Goal: Task Accomplishment & Management: Book appointment/travel/reservation

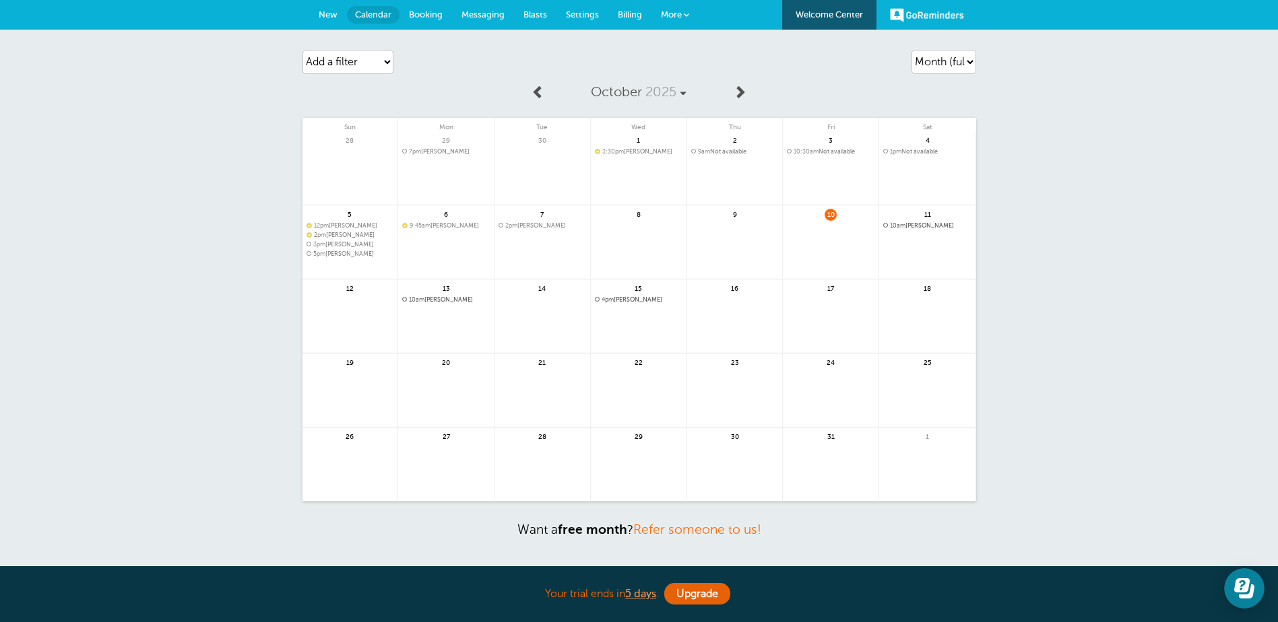
click at [330, 12] on span "New" at bounding box center [328, 14] width 19 height 10
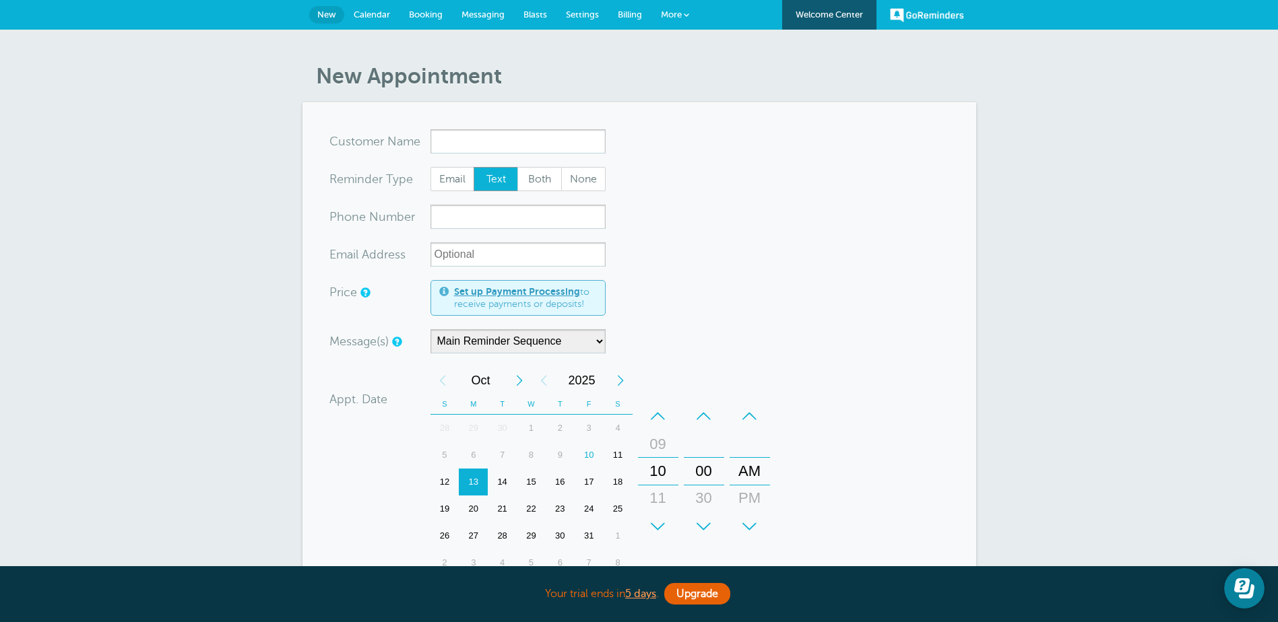
click at [552, 135] on input "x-no-autofill" at bounding box center [517, 141] width 175 height 24
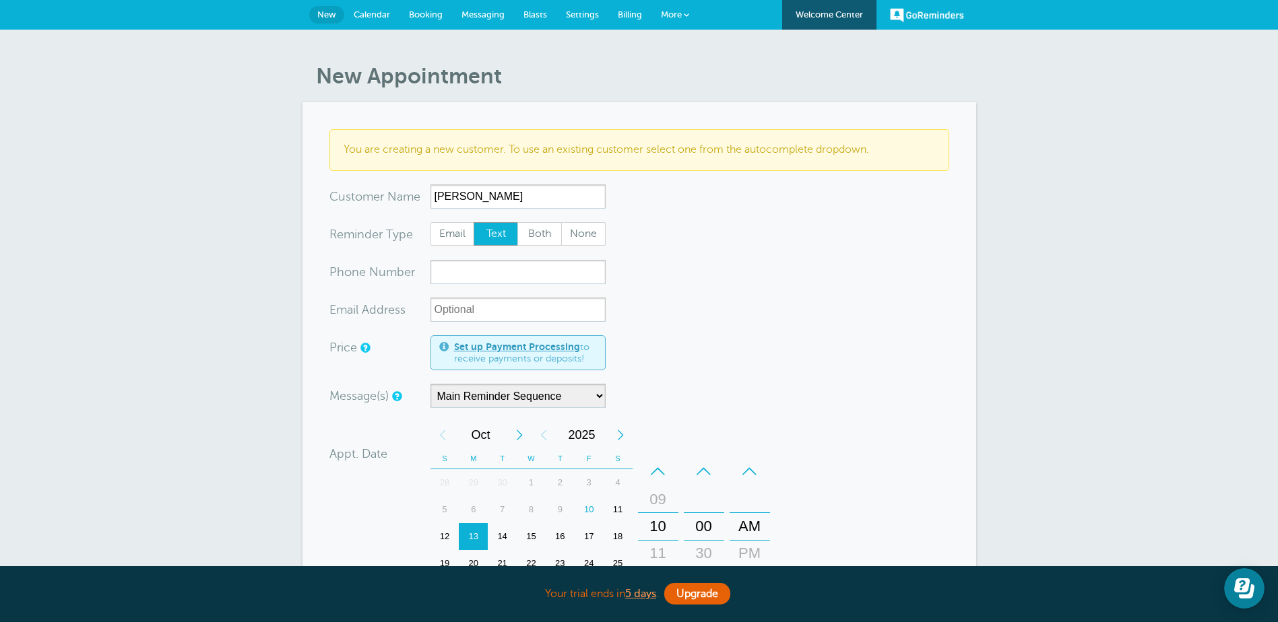
type input "[PERSON_NAME]"
click at [518, 276] on input "xxx-no-autofill" at bounding box center [517, 272] width 175 height 24
type input "4346647135"
click at [535, 229] on span "Both" at bounding box center [539, 234] width 43 height 23
click at [453, 237] on span "Email" at bounding box center [452, 234] width 43 height 23
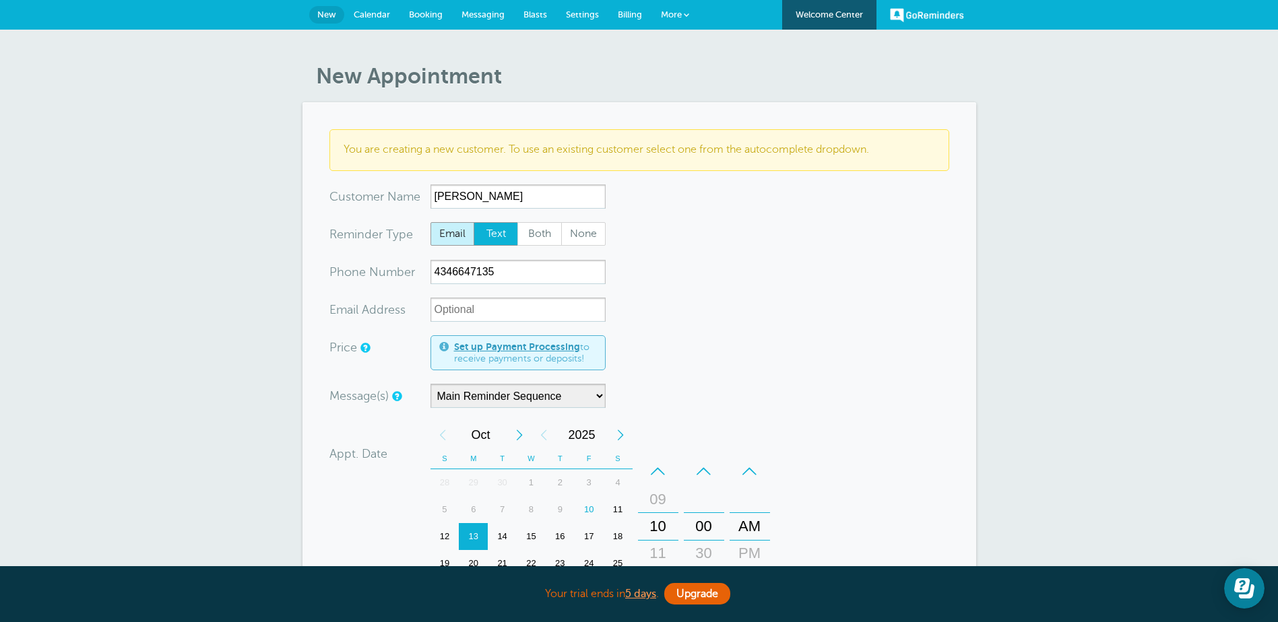
click at [430, 222] on input "Email" at bounding box center [430, 222] width 1 height 1
radio input "true"
click at [543, 232] on span "Both" at bounding box center [539, 234] width 43 height 23
click at [517, 222] on input "Both" at bounding box center [517, 222] width 1 height 1
radio input "true"
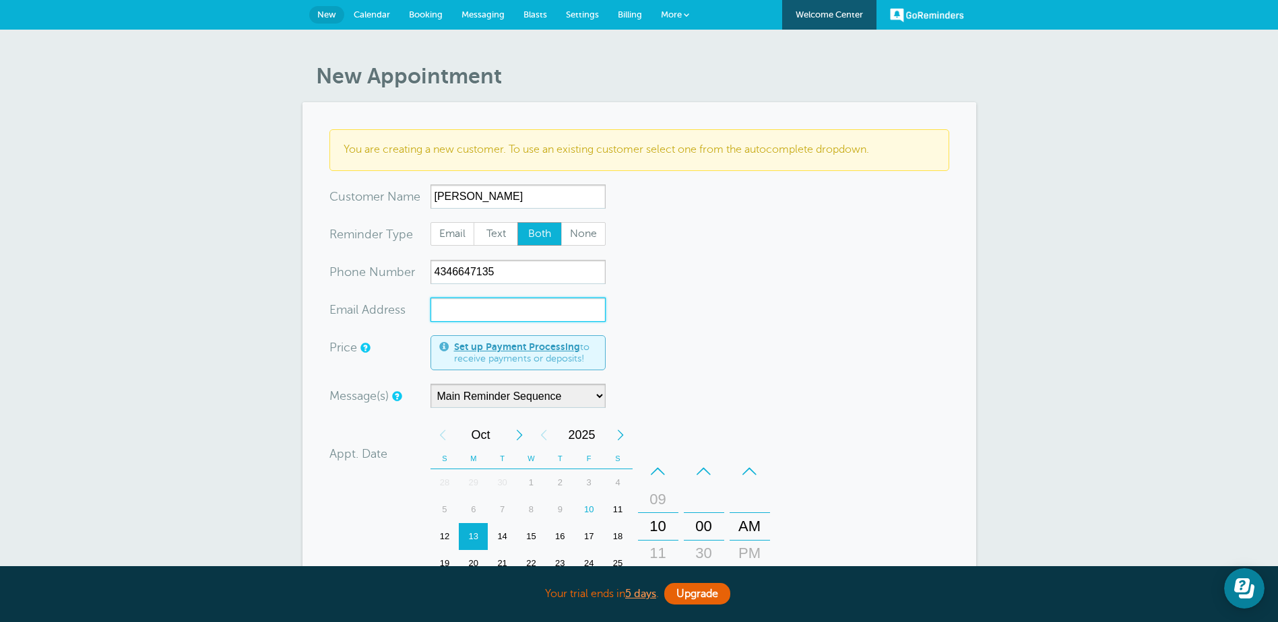
click at [534, 310] on input "xx-no-autofill" at bounding box center [517, 310] width 175 height 24
click at [497, 311] on input "xx-no-autofill" at bounding box center [517, 310] width 175 height 24
type input "[EMAIL_ADDRESS][DOMAIN_NAME]"
click at [208, 354] on div "New Appointment You are creating a new customer. To use an existing customer se…" at bounding box center [639, 505] width 1278 height 950
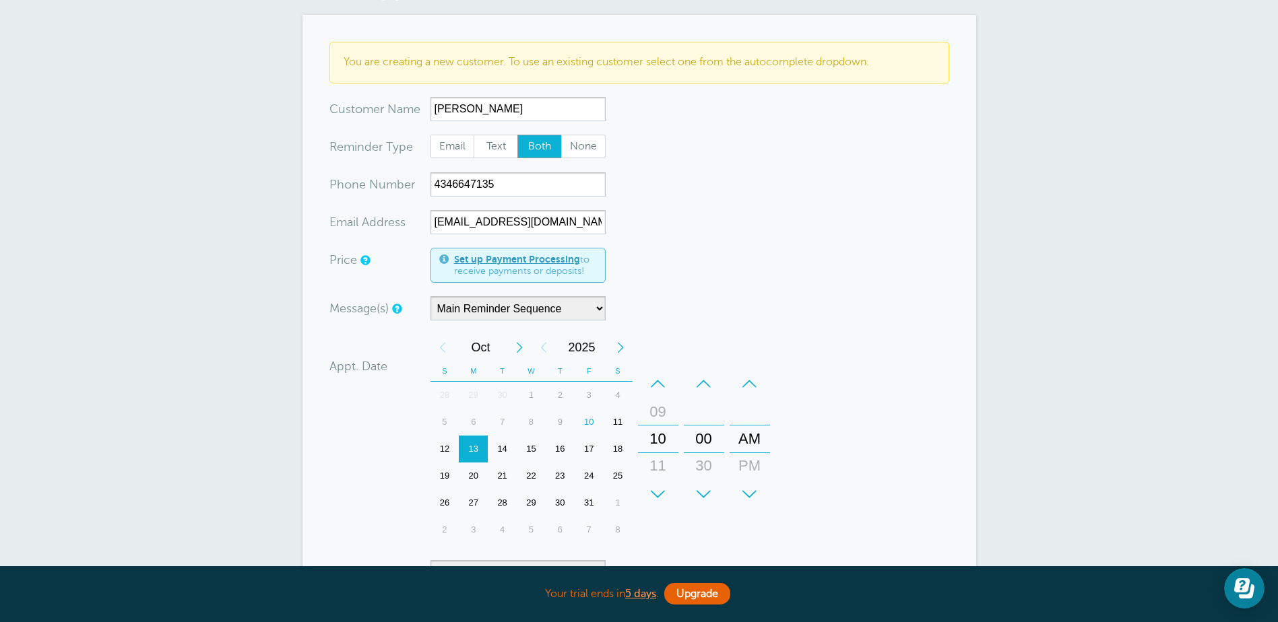
scroll to position [269, 0]
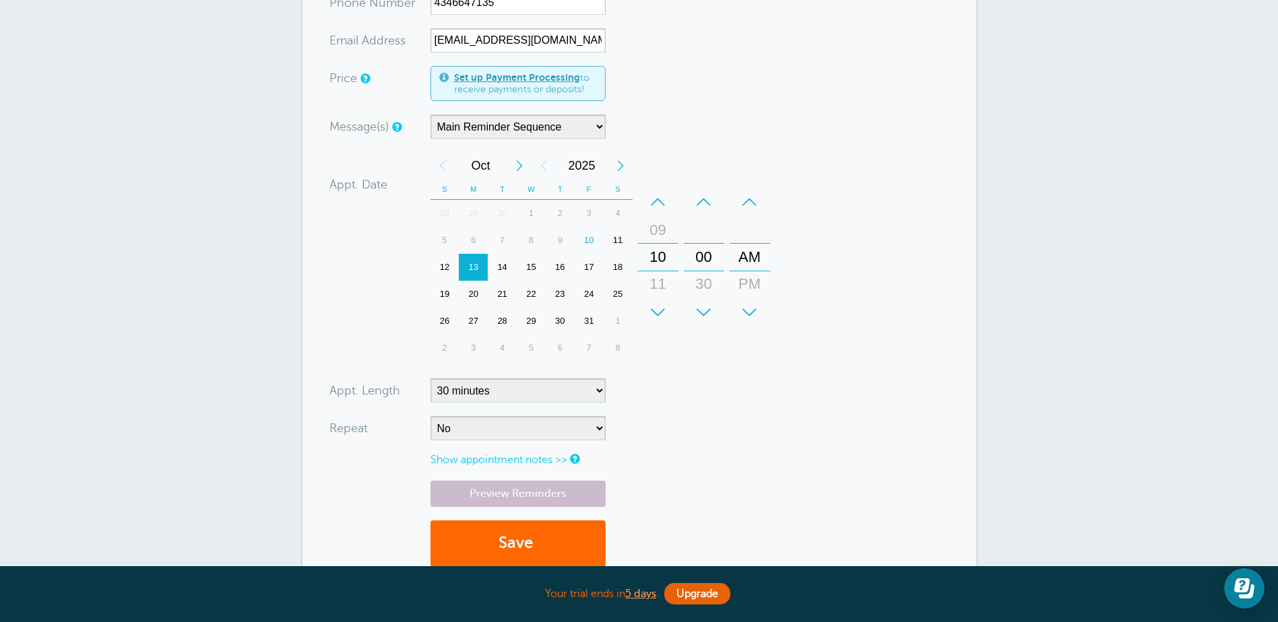
click at [469, 270] on div "13" at bounding box center [473, 267] width 29 height 27
click at [652, 309] on div "+" at bounding box center [658, 312] width 40 height 27
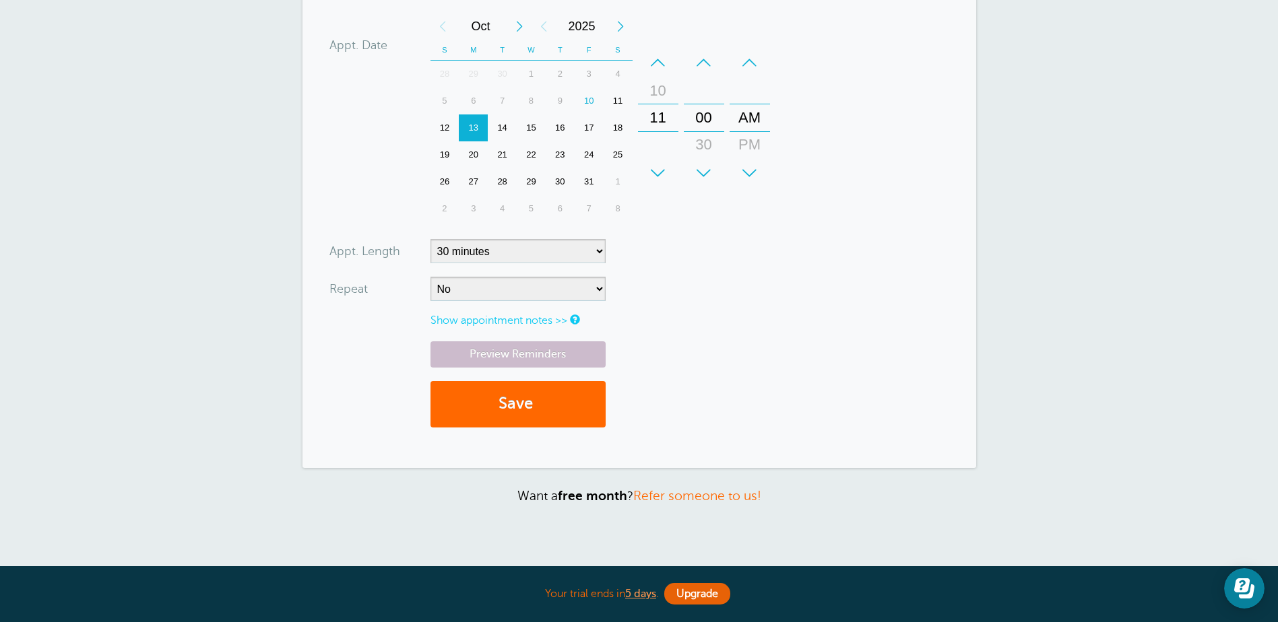
scroll to position [508, 0]
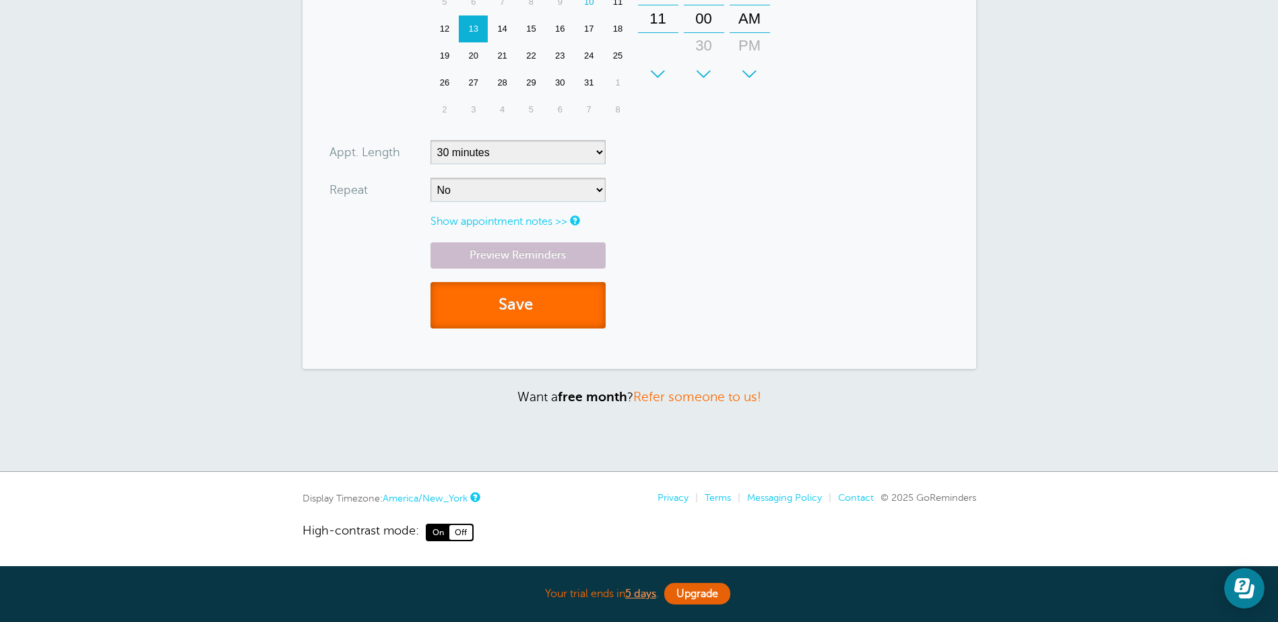
click at [543, 302] on button "Save" at bounding box center [517, 305] width 175 height 46
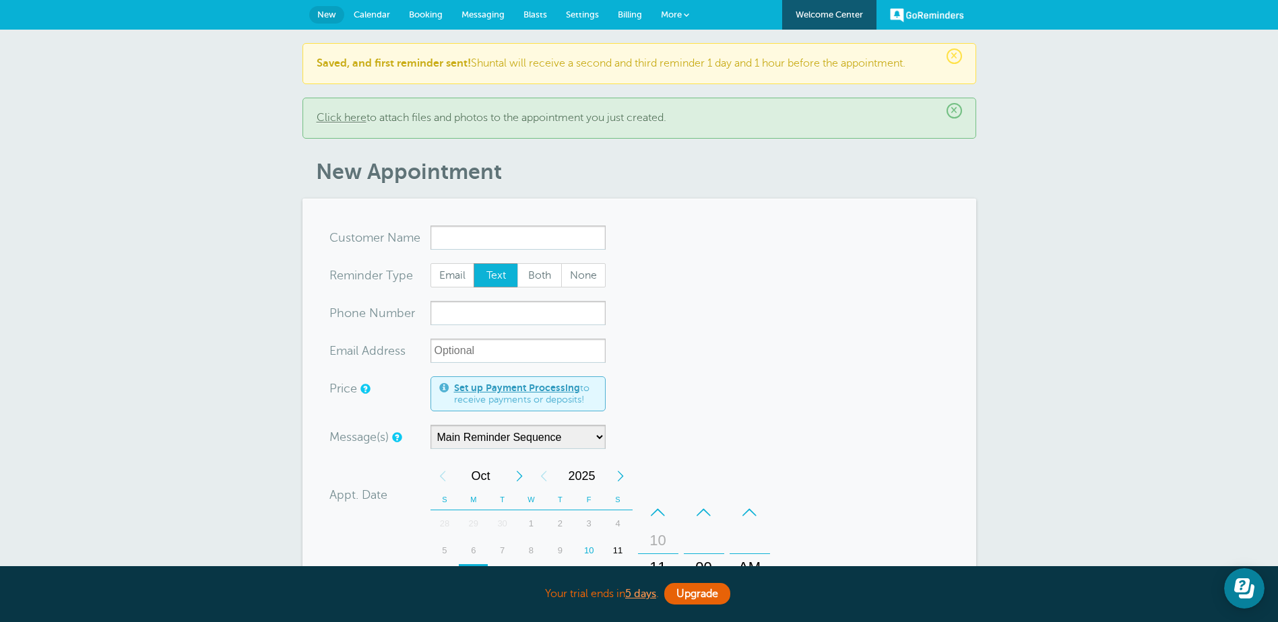
click at [366, 16] on span "Calendar" at bounding box center [372, 14] width 36 height 10
